Goal: Register for event/course

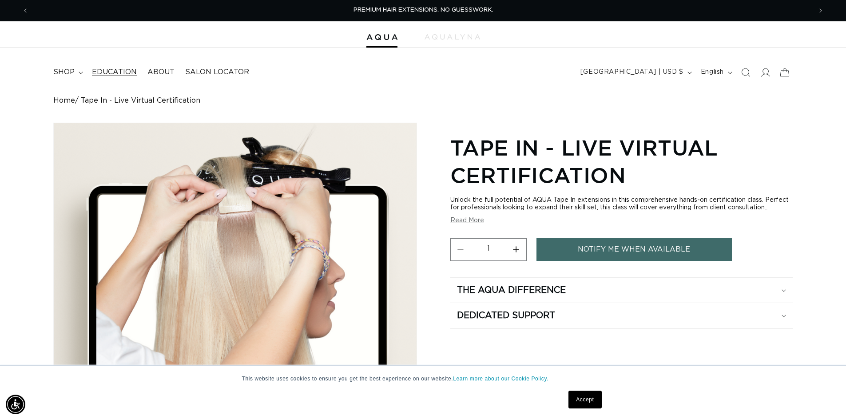
click at [125, 73] on span "Education" at bounding box center [114, 72] width 45 height 9
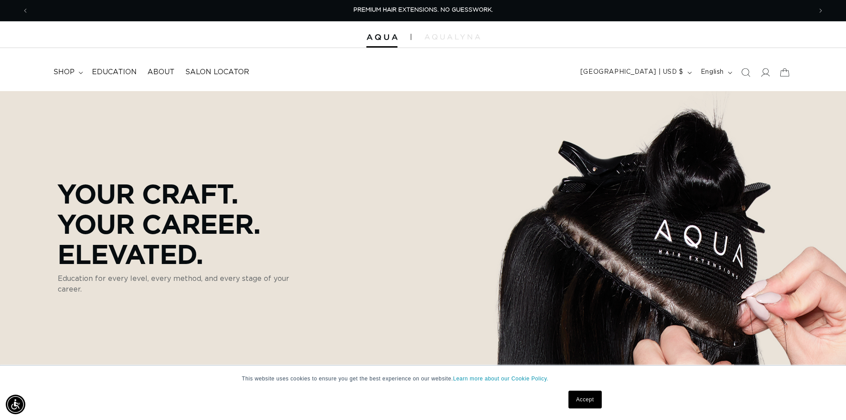
click at [591, 398] on link "Accept" at bounding box center [585, 399] width 33 height 18
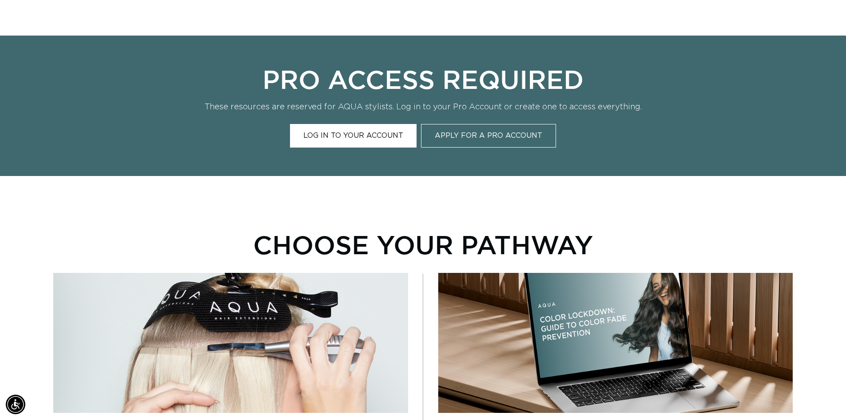
scroll to position [622, 0]
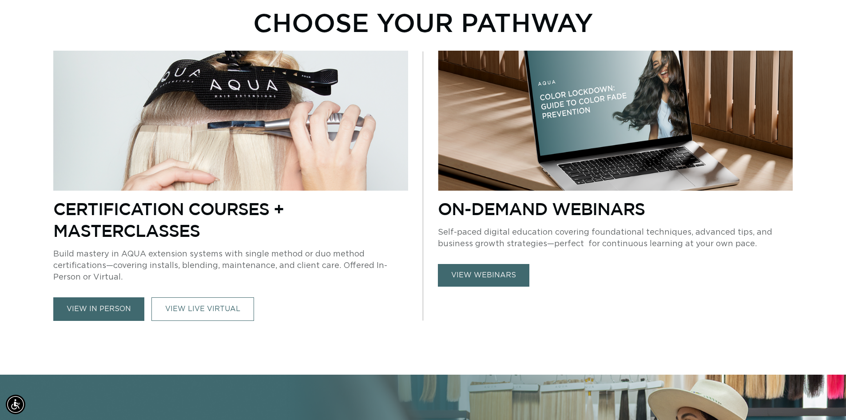
click at [120, 313] on link "view in person" at bounding box center [98, 309] width 91 height 24
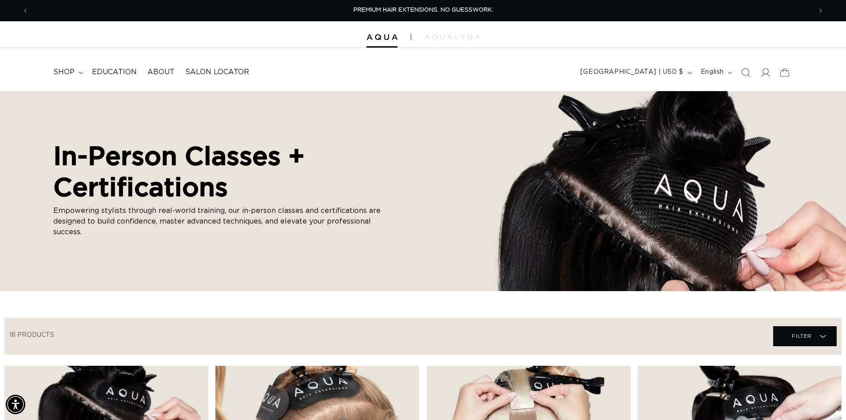
scroll to position [178, 0]
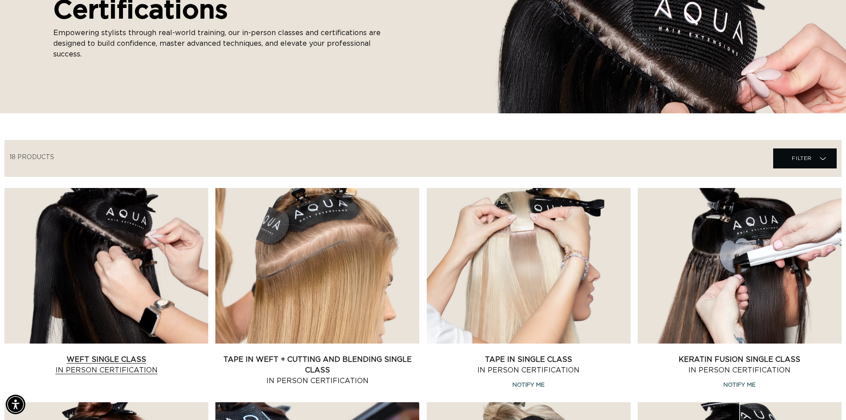
click at [77, 361] on link "Weft Single Class In Person Certification" at bounding box center [106, 364] width 204 height 21
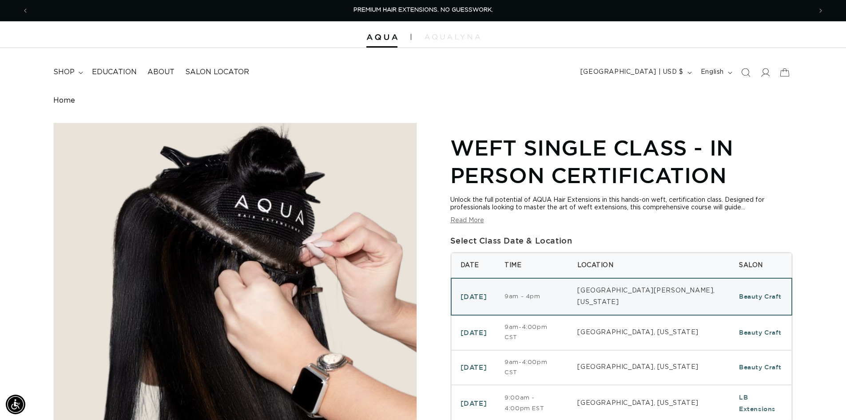
scroll to position [133, 0]
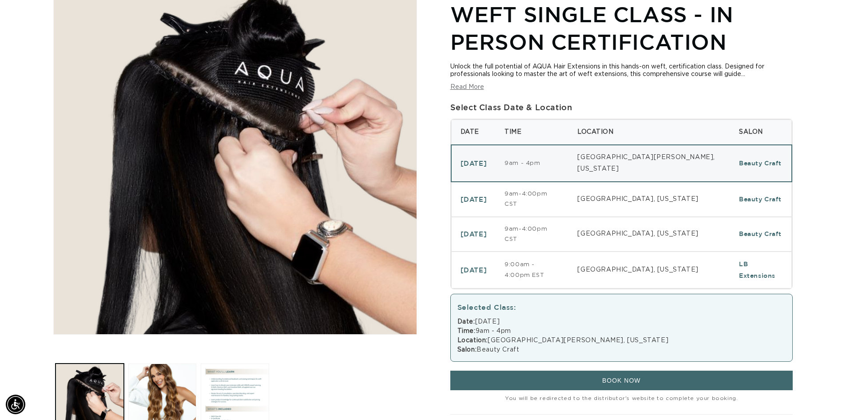
click at [465, 86] on button "Read More" at bounding box center [467, 88] width 34 height 8
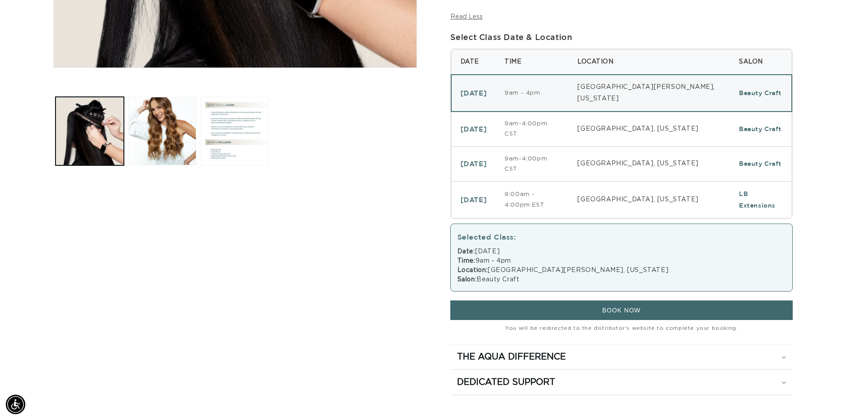
scroll to position [444, 0]
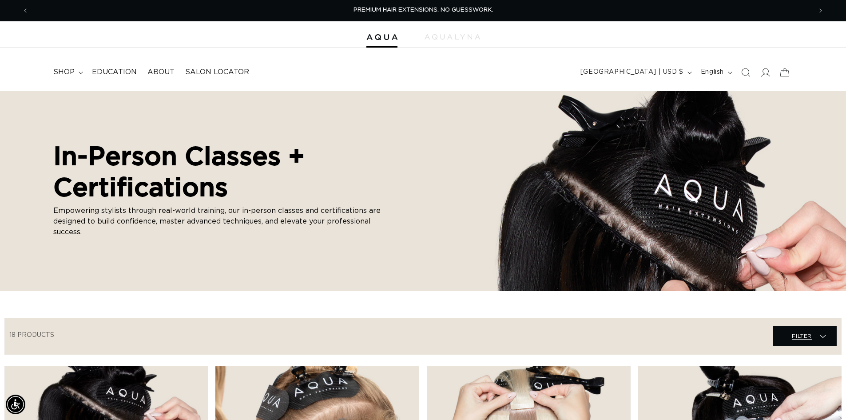
click at [824, 334] on icon at bounding box center [823, 336] width 6 height 9
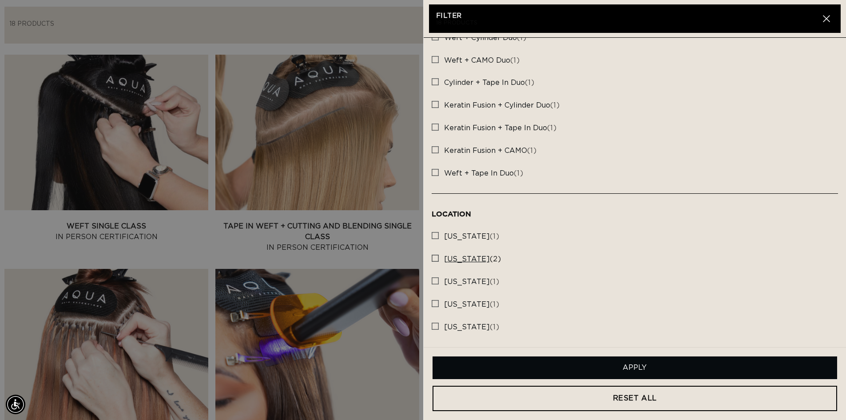
scroll to position [68, 0]
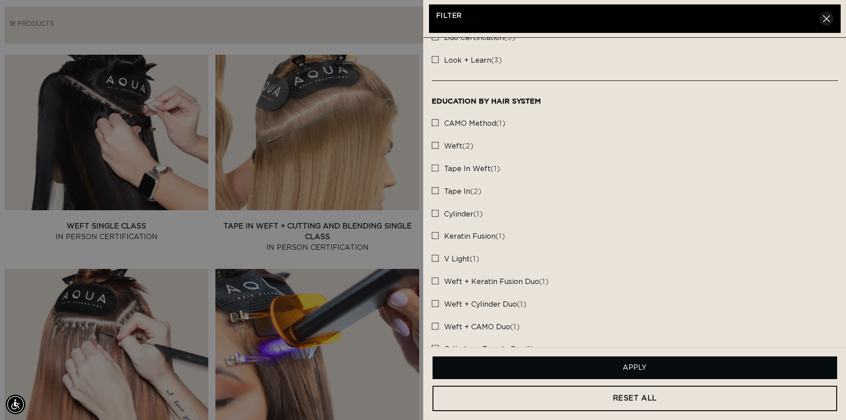
click at [825, 21] on icon "button" at bounding box center [826, 18] width 7 height 7
